Goal: Transaction & Acquisition: Purchase product/service

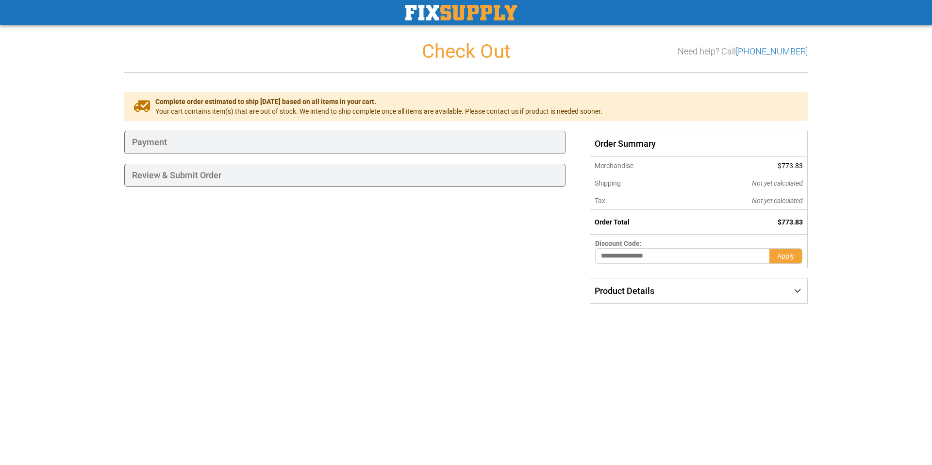
click at [473, 287] on div "Complete order estimated to ship [DATE] based on all items in your cart. Your c…" at bounding box center [465, 202] width 683 height 221
click at [916, 464] on div at bounding box center [466, 465] width 932 height 0
click at [178, 140] on div "Payment" at bounding box center [344, 142] width 441 height 23
click at [214, 178] on div "Review & Submit Order" at bounding box center [344, 175] width 441 height 23
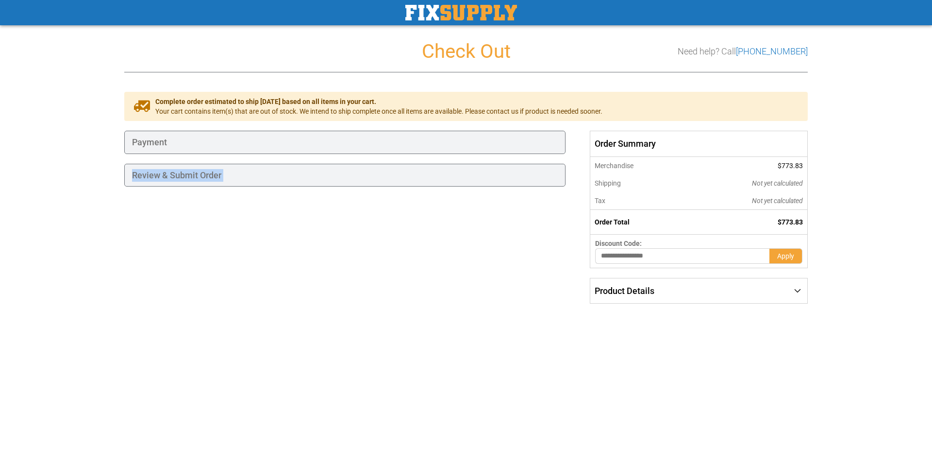
click at [214, 177] on div "Review & Submit Order" at bounding box center [344, 175] width 441 height 23
click at [266, 135] on div "Payment" at bounding box center [344, 142] width 441 height 23
click at [139, 135] on div "Payment" at bounding box center [344, 142] width 441 height 23
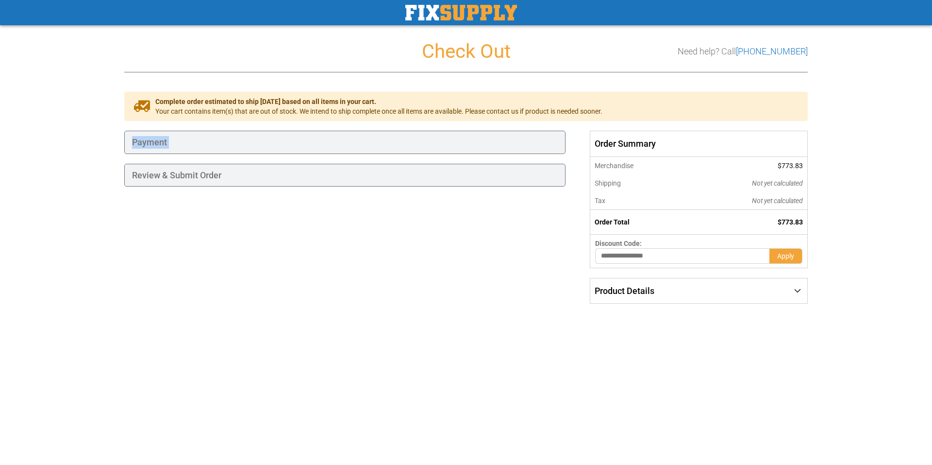
click at [139, 135] on div "Payment" at bounding box center [344, 142] width 441 height 23
click at [795, 286] on div "Product Details" at bounding box center [698, 290] width 217 height 25
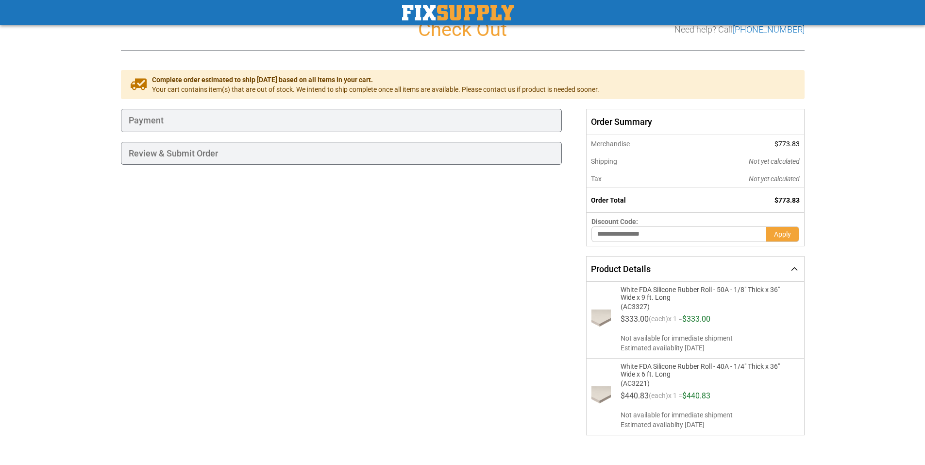
scroll to position [34, 0]
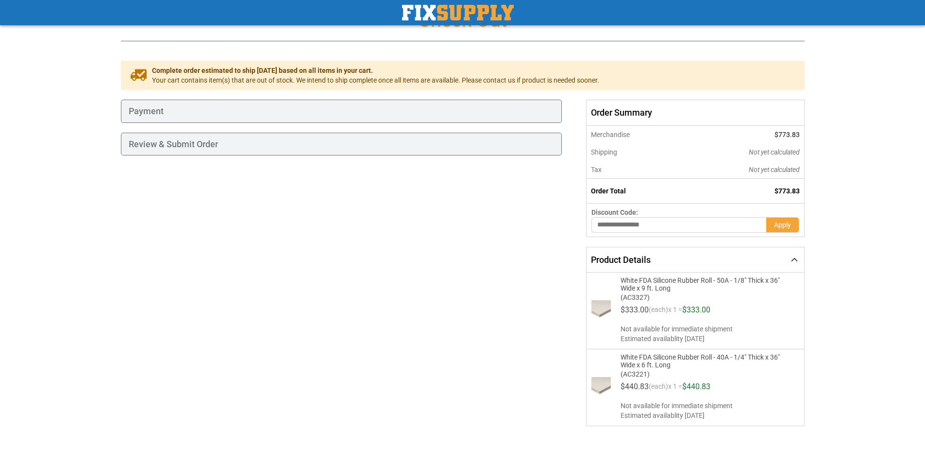
click at [203, 140] on div "Review & Submit Order" at bounding box center [341, 144] width 441 height 23
